Goal: Transaction & Acquisition: Download file/media

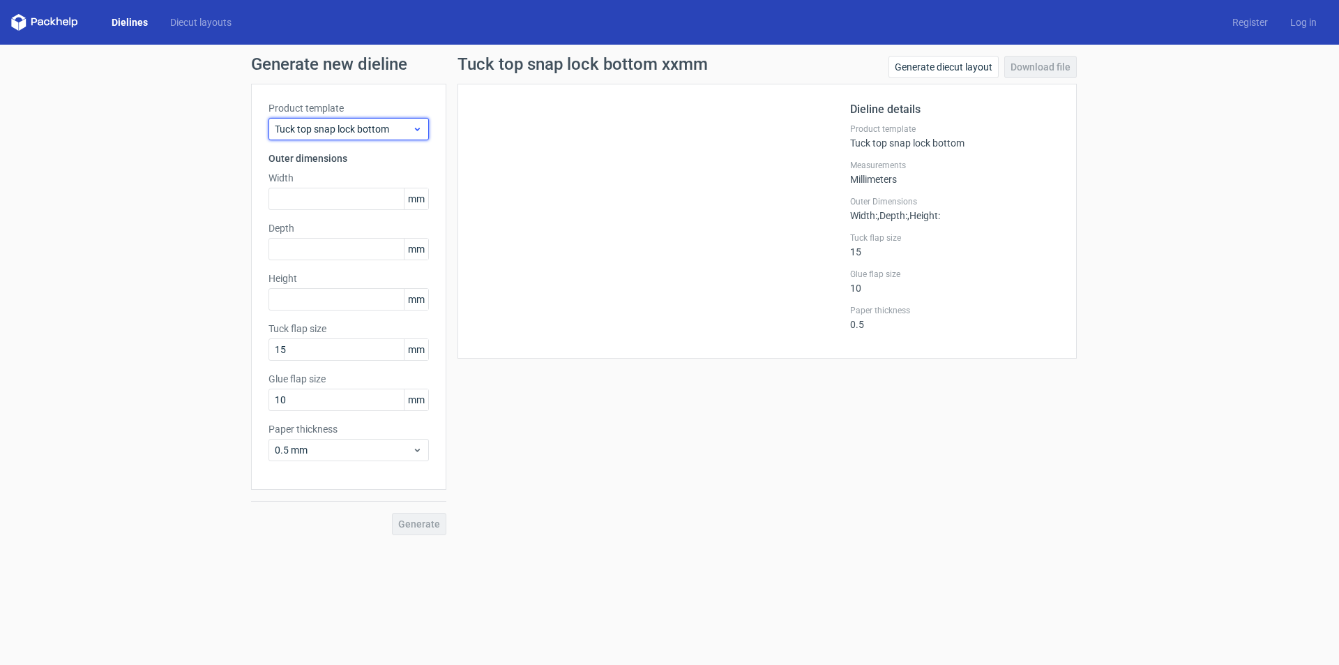
click at [365, 132] on span "Tuck top snap lock bottom" at bounding box center [343, 129] width 137 height 14
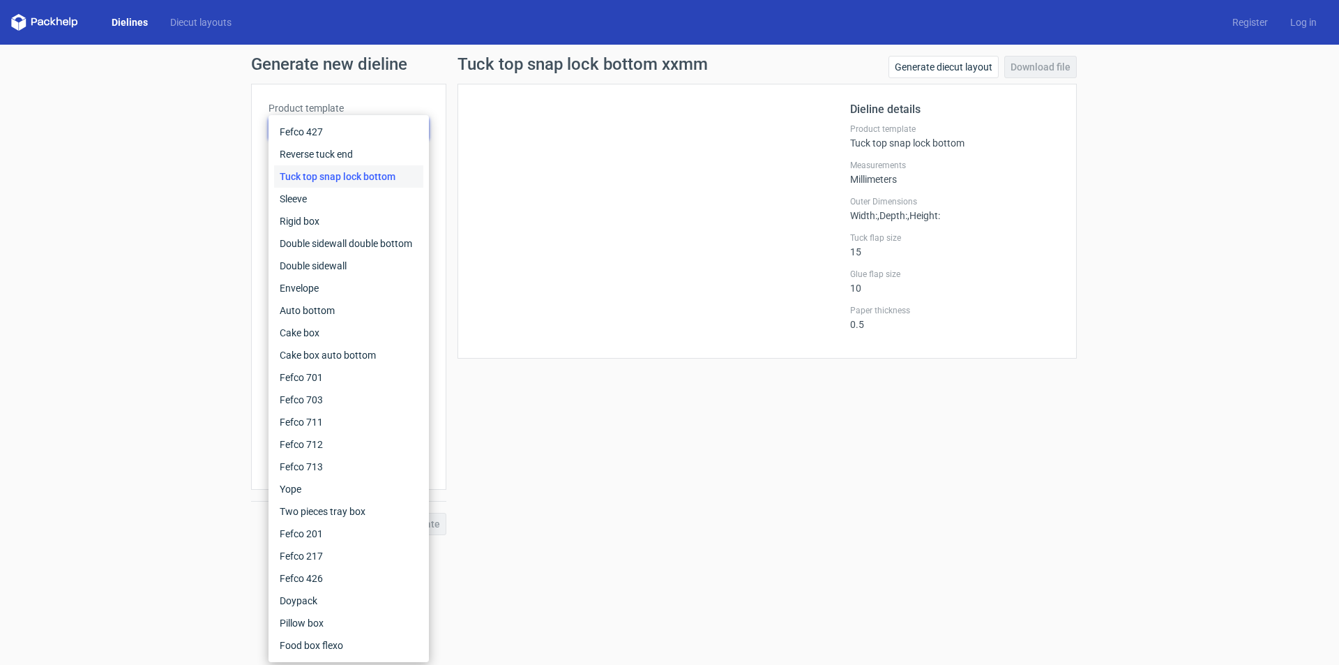
click at [501, 411] on div "Tuck top snap lock bottom xxmm Generate diecut layout Download file Dieline det…" at bounding box center [767, 295] width 642 height 479
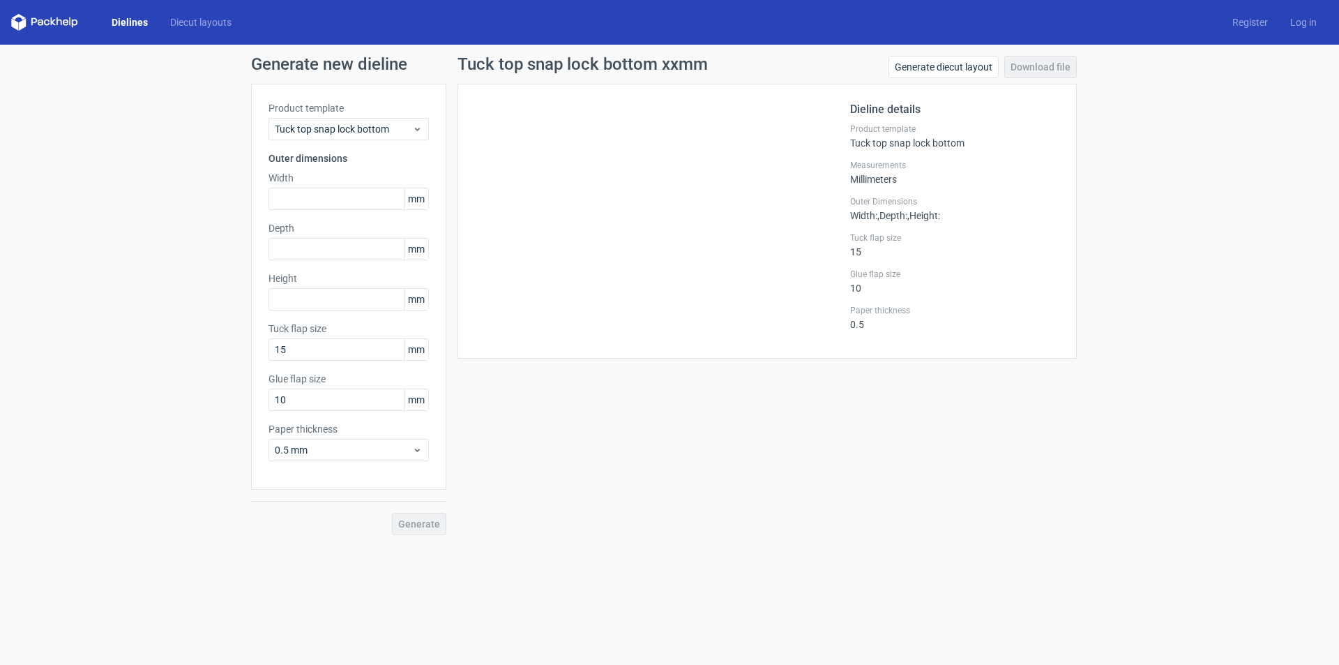
click at [501, 411] on div "Tuck top snap lock bottom xxmm Generate diecut layout Download file Dieline det…" at bounding box center [767, 295] width 642 height 479
click at [755, 460] on div "Tuck top snap lock bottom xxmm Generate diecut layout Download file Dieline det…" at bounding box center [767, 295] width 642 height 479
click at [640, 158] on div at bounding box center [662, 221] width 375 height 240
click at [958, 67] on link "Generate diecut layout" at bounding box center [943, 67] width 110 height 22
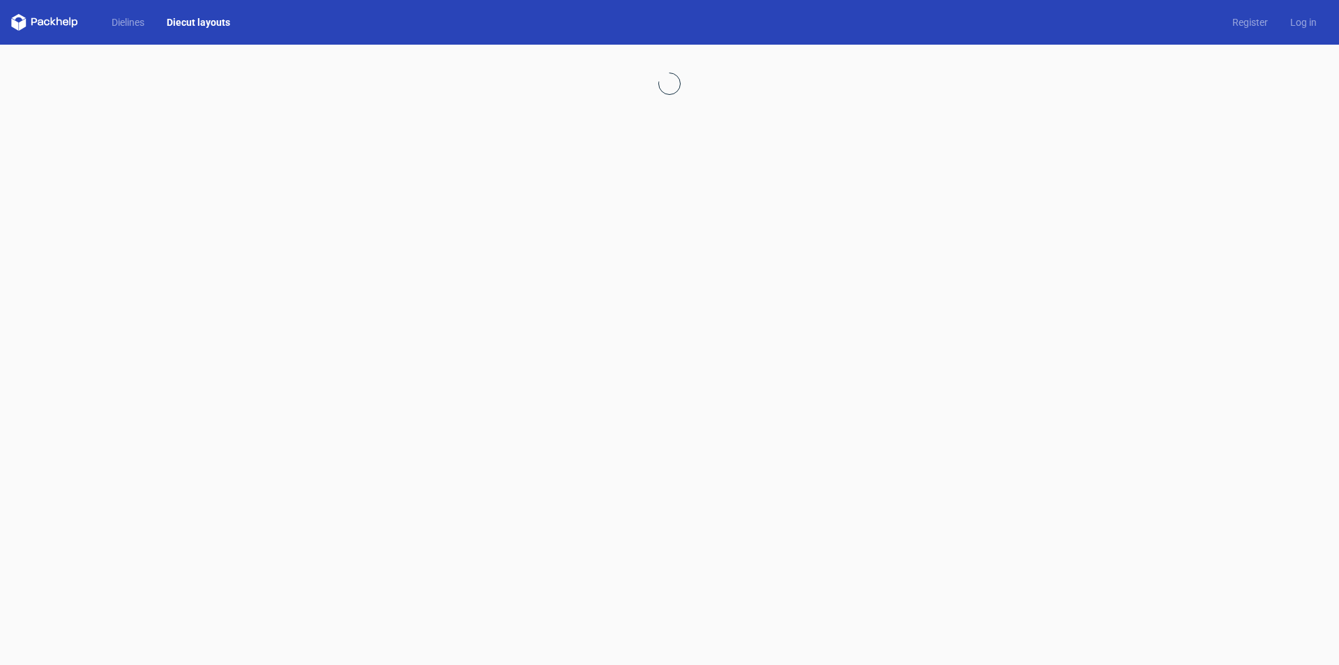
drag, startPoint x: 669, startPoint y: 302, endPoint x: 474, endPoint y: 138, distance: 254.4
click at [670, 302] on div at bounding box center [669, 355] width 1339 height 620
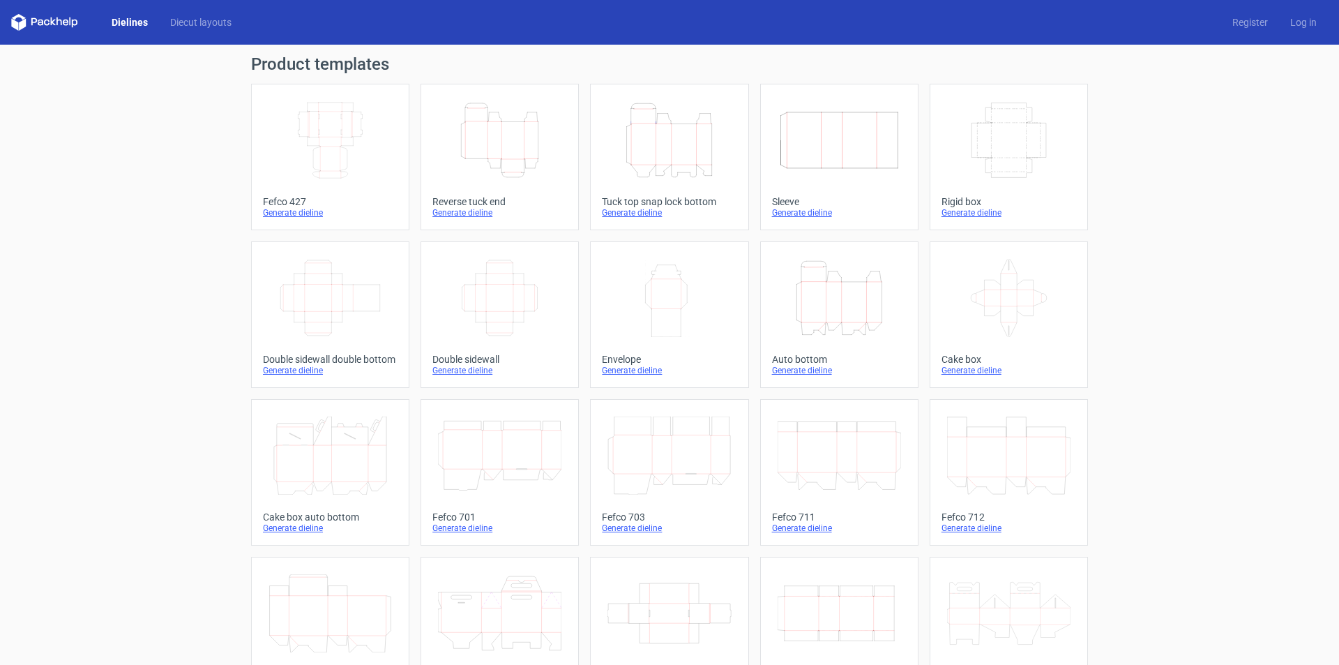
click at [500, 167] on icon "Height Depth Width" at bounding box center [499, 140] width 123 height 78
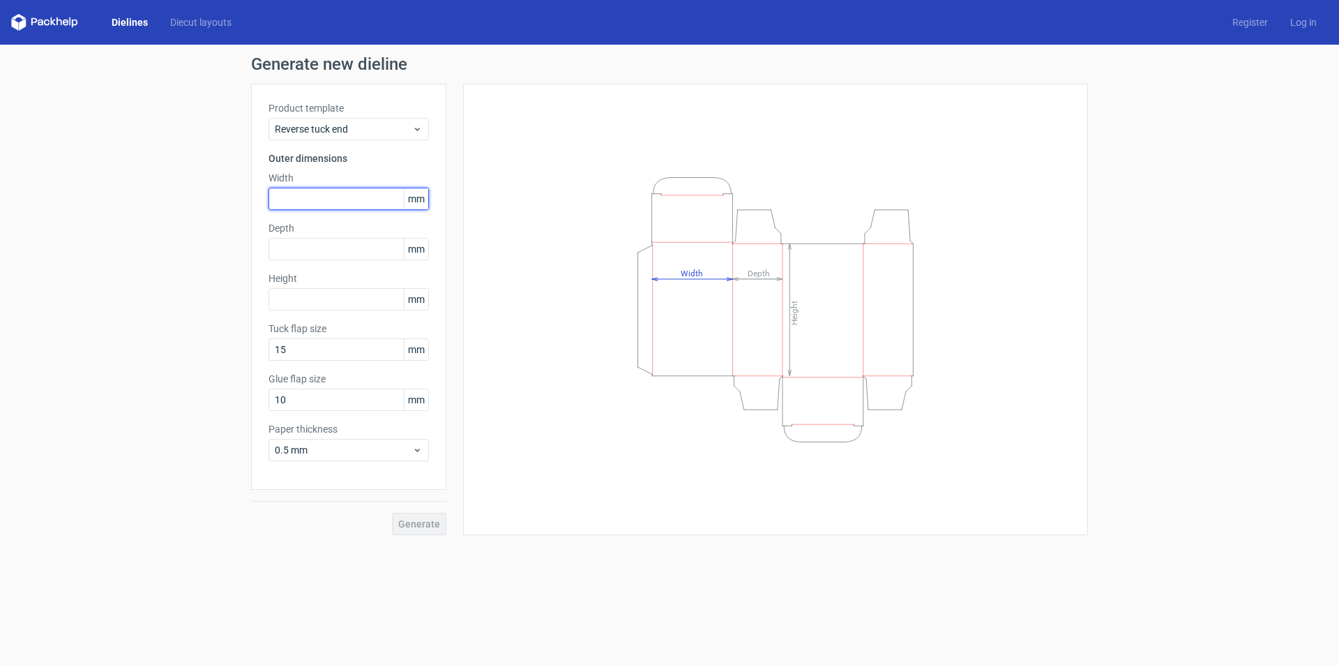
click at [339, 194] on input "text" at bounding box center [348, 199] width 160 height 22
click at [293, 203] on input "text" at bounding box center [348, 199] width 160 height 22
type input "90"
type input "45"
type input "55"
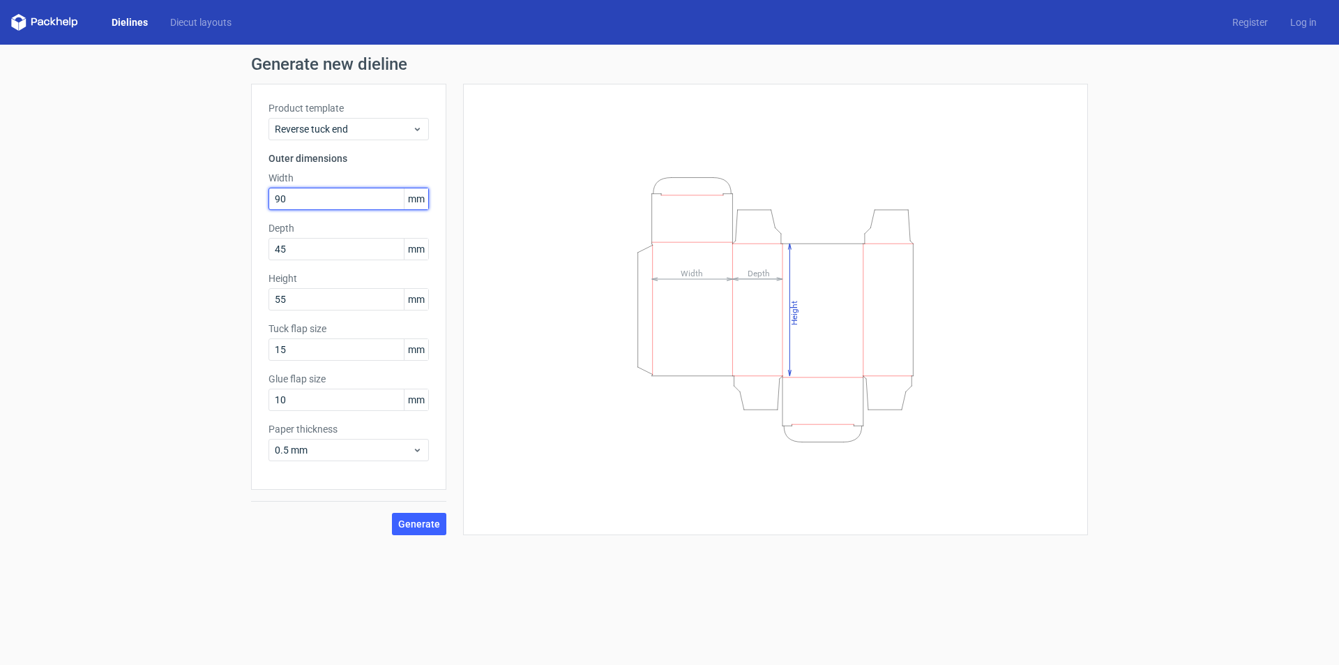
drag, startPoint x: 295, startPoint y: 195, endPoint x: 64, endPoint y: 220, distance: 232.3
click at [59, 220] on div "Generate new dieline Product template Reverse tuck end Outer dimensions Width 9…" at bounding box center [669, 295] width 1339 height 501
type input "93"
type input "55"
type input "145"
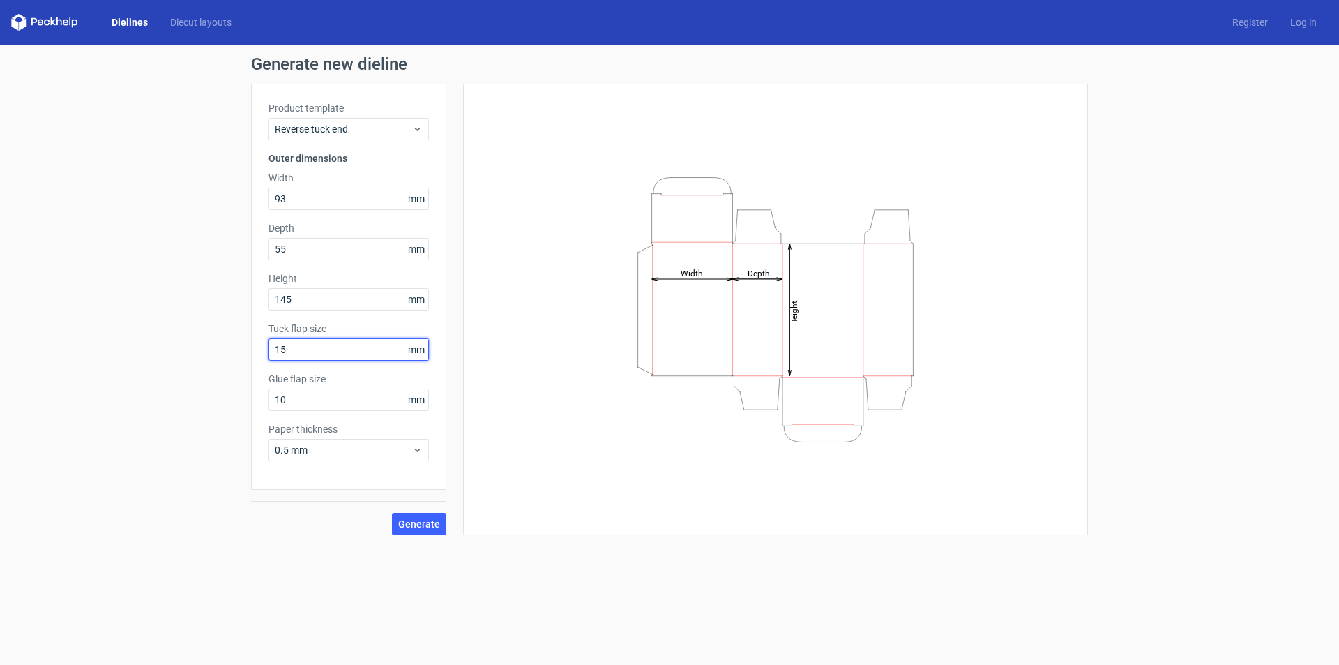
drag, startPoint x: 306, startPoint y: 349, endPoint x: 149, endPoint y: 336, distance: 157.5
click at [149, 336] on div "Generate new dieline Product template Reverse tuck end Outer dimensions Width 9…" at bounding box center [669, 295] width 1339 height 501
type input "14"
drag, startPoint x: 298, startPoint y: 401, endPoint x: 136, endPoint y: 372, distance: 165.1
click at [136, 372] on div "Generate new dieline Product template Reverse tuck end Outer dimensions Width 9…" at bounding box center [669, 295] width 1339 height 501
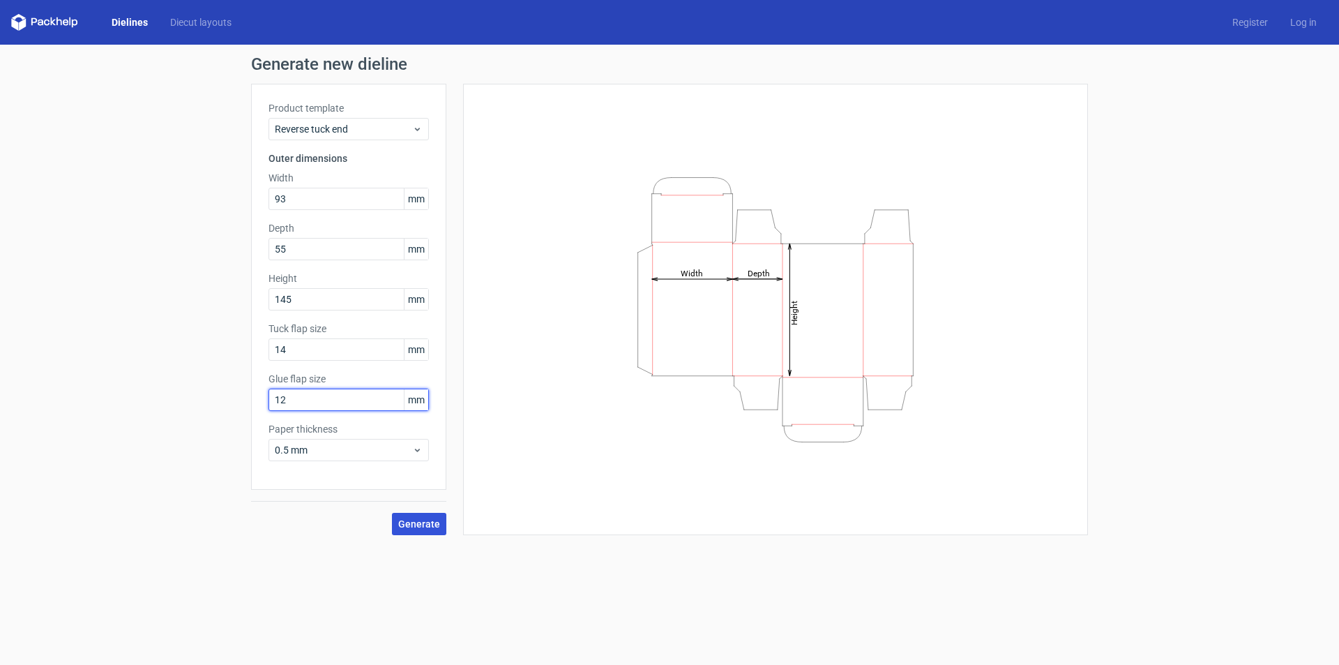
type input "12"
click at [432, 526] on span "Generate" at bounding box center [419, 524] width 42 height 10
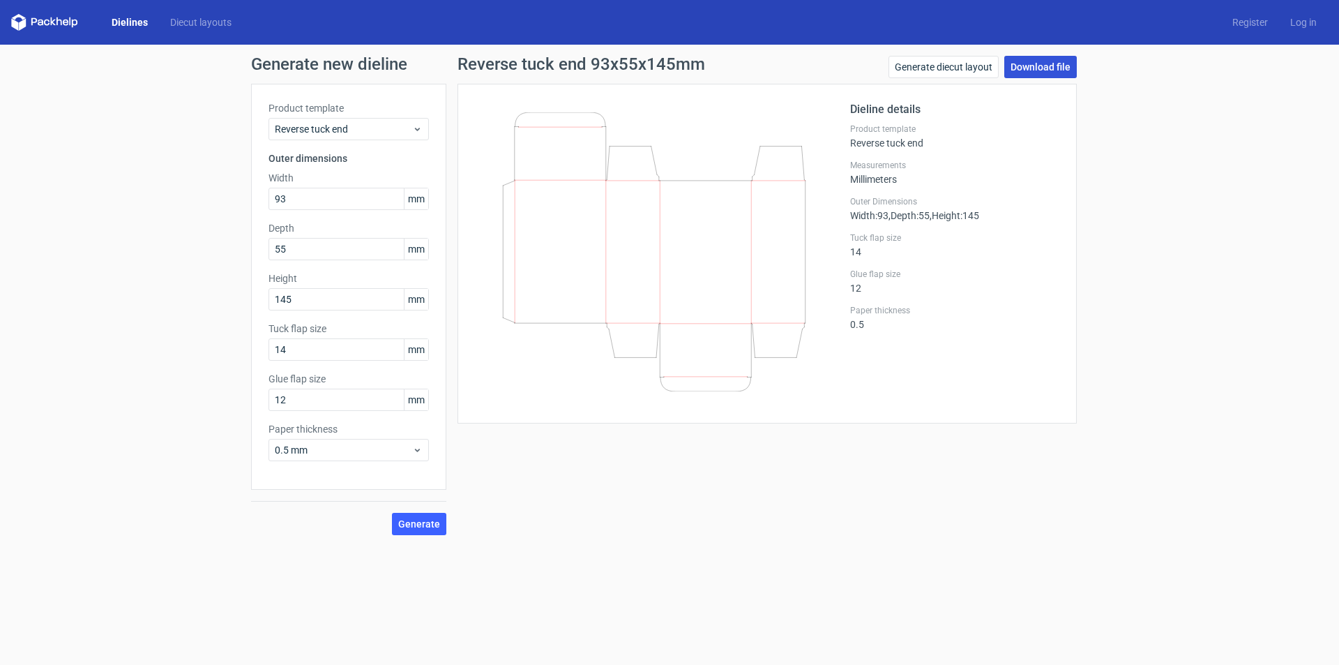
click at [1051, 70] on link "Download file" at bounding box center [1040, 67] width 73 height 22
drag, startPoint x: 701, startPoint y: 555, endPoint x: 519, endPoint y: 419, distance: 227.2
click at [699, 554] on form "Generate new dieline Product template Reverse tuck end Outer dimensions Width 9…" at bounding box center [669, 355] width 1339 height 620
drag, startPoint x: 324, startPoint y: 197, endPoint x: 113, endPoint y: 196, distance: 210.6
click at [113, 196] on div "Generate new dieline Product template Reverse tuck end Outer dimensions Width 9…" at bounding box center [669, 295] width 1339 height 501
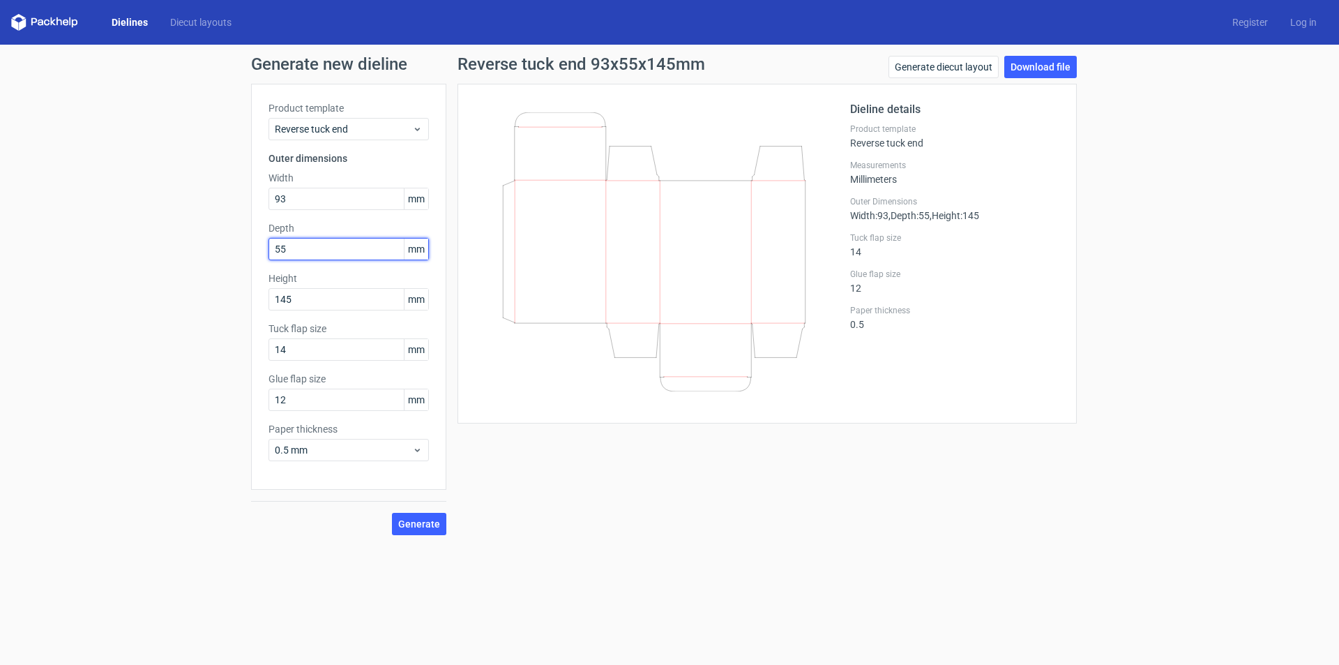
drag, startPoint x: 304, startPoint y: 249, endPoint x: 0, endPoint y: 213, distance: 306.1
click at [0, 213] on div "Generate new dieline Product template Reverse tuck end Outer dimensions Width 9…" at bounding box center [669, 295] width 1339 height 501
drag, startPoint x: 321, startPoint y: 195, endPoint x: 82, endPoint y: 190, distance: 240.0
click at [82, 190] on div "Generate new dieline Product template Reverse tuck end Outer dimensions Width 9…" at bounding box center [669, 295] width 1339 height 501
type input "145"
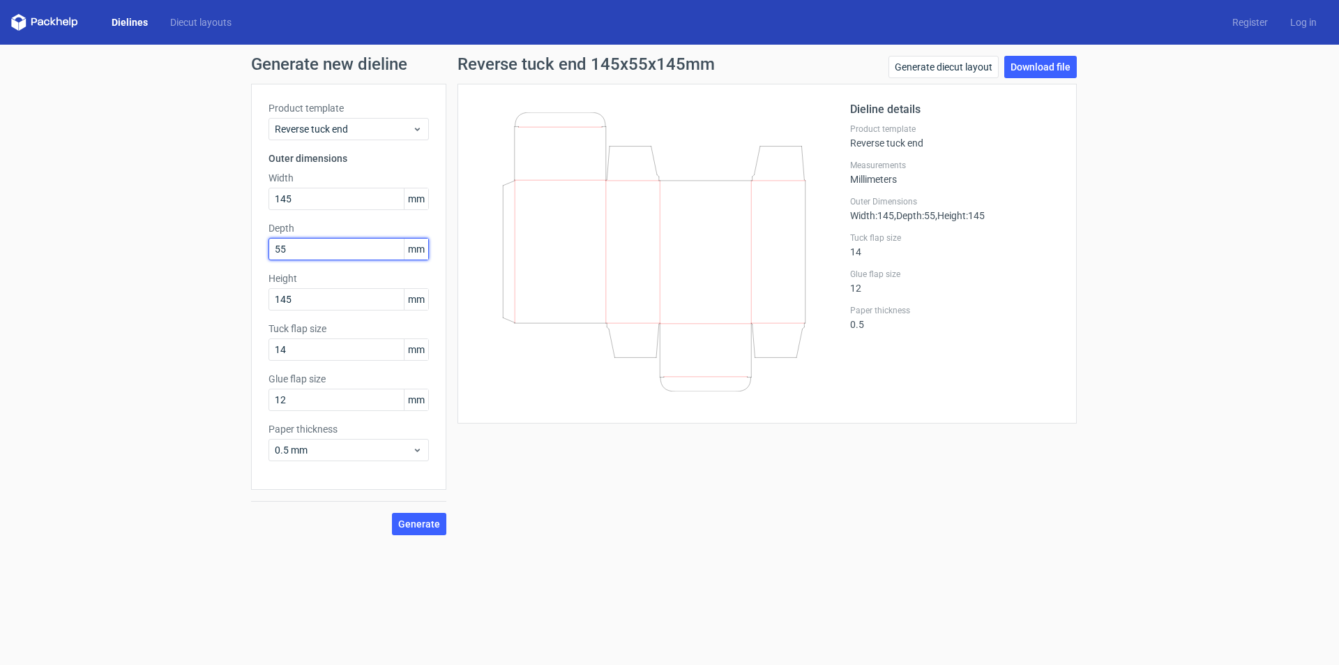
drag, startPoint x: 300, startPoint y: 242, endPoint x: 127, endPoint y: 237, distance: 173.0
click at [128, 237] on div "Generate new dieline Product template Reverse tuck end Outer dimensions Width 1…" at bounding box center [669, 295] width 1339 height 501
drag, startPoint x: 328, startPoint y: 308, endPoint x: 335, endPoint y: 321, distance: 15.0
click at [182, 315] on div "Generate new dieline Product template Reverse tuck end Outer dimensions Width 1…" at bounding box center [669, 295] width 1339 height 501
type input "93"
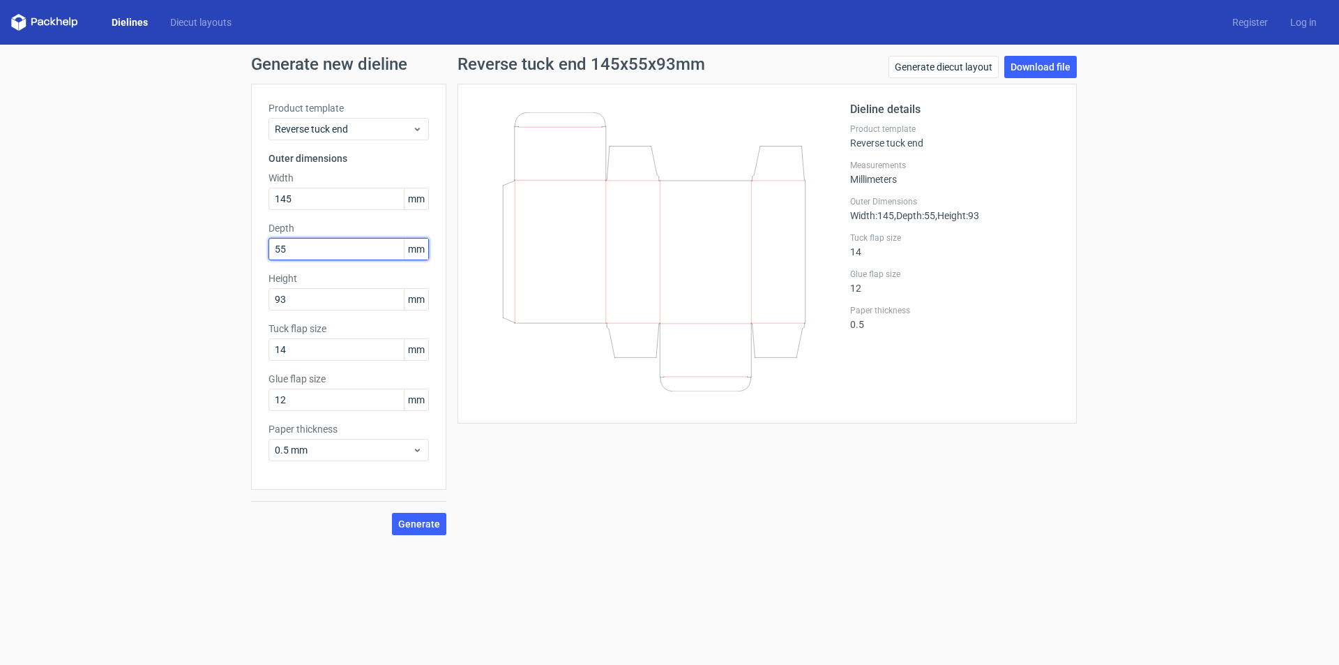
drag, startPoint x: 321, startPoint y: 248, endPoint x: 22, endPoint y: 248, distance: 299.2
click at [22, 248] on div "Generate new dieline Product template Reverse tuck end Outer dimensions Width 1…" at bounding box center [669, 295] width 1339 height 501
type input "55"
click at [419, 519] on span "Generate" at bounding box center [419, 524] width 42 height 10
click at [1034, 69] on link "Download file" at bounding box center [1040, 67] width 73 height 22
